Goal: Book appointment/travel/reservation

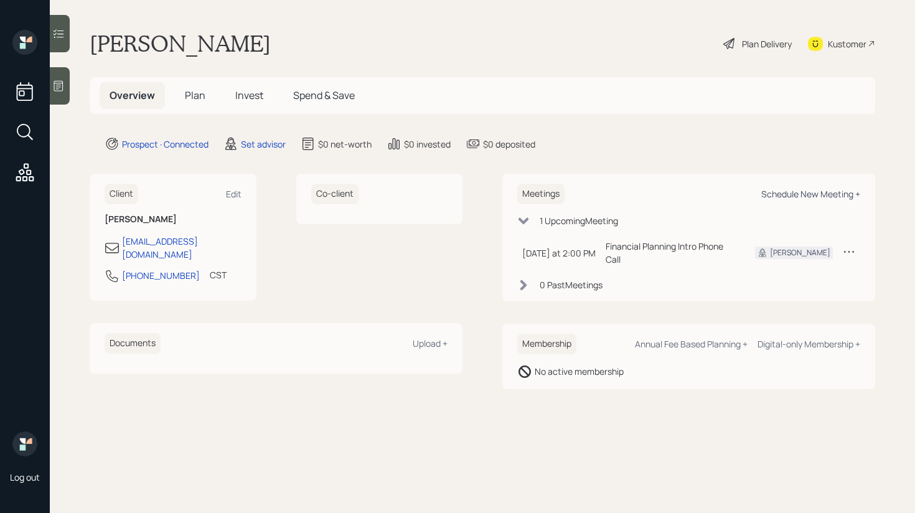
click at [789, 191] on div "Schedule New Meeting +" at bounding box center [810, 194] width 99 height 12
select select "round-[PERSON_NAME]"
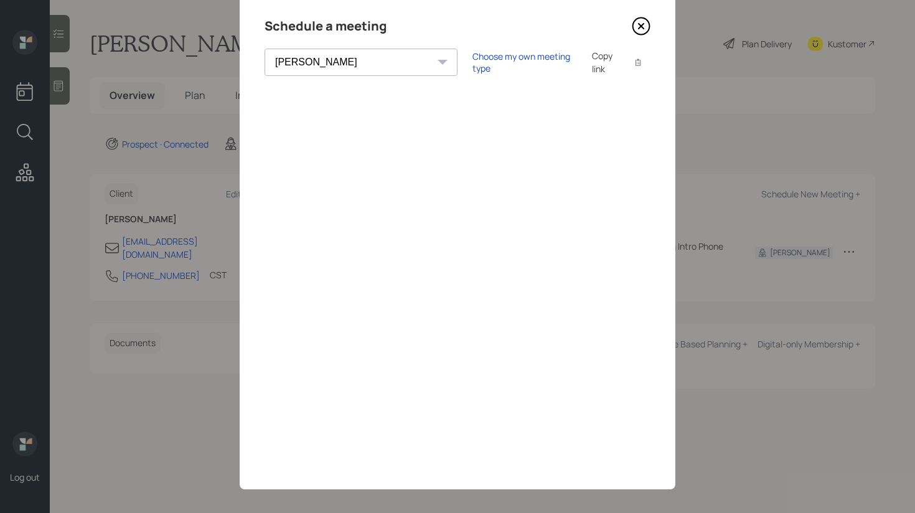
scroll to position [47, 0]
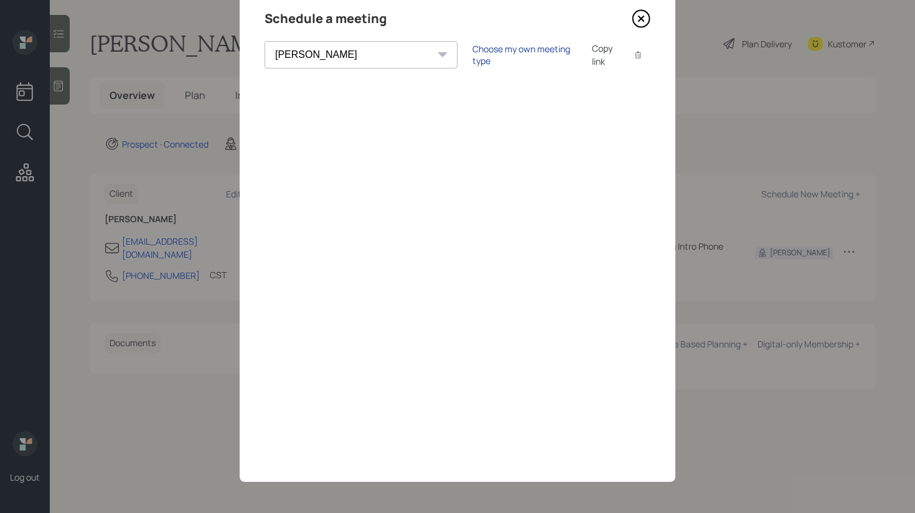
click at [473, 51] on div "Choose my own meeting type" at bounding box center [525, 55] width 105 height 24
click at [634, 23] on icon at bounding box center [641, 18] width 19 height 19
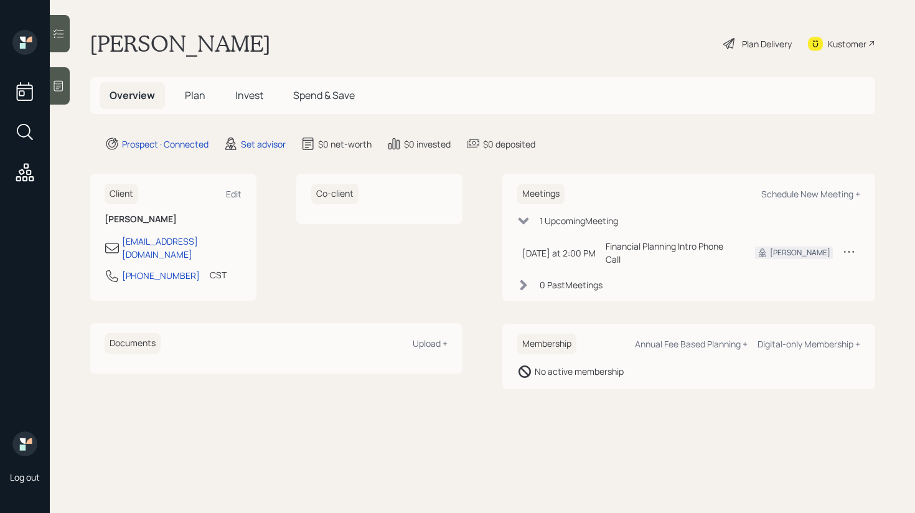
click at [58, 87] on icon at bounding box center [58, 86] width 9 height 11
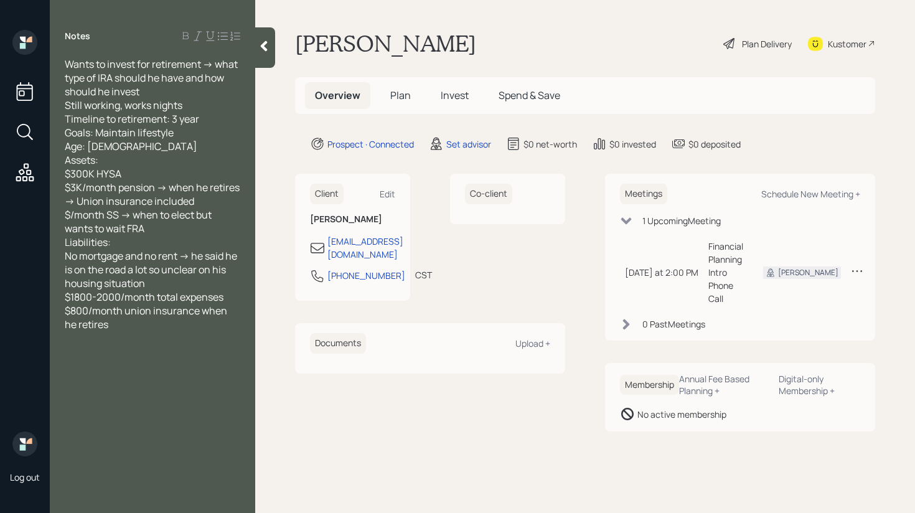
click at [264, 47] on icon at bounding box center [264, 46] width 7 height 11
